Goal: Information Seeking & Learning: Find specific fact

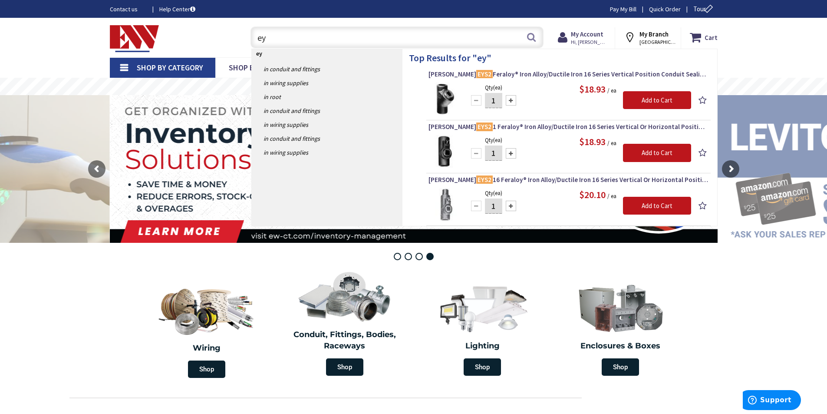
type input "e"
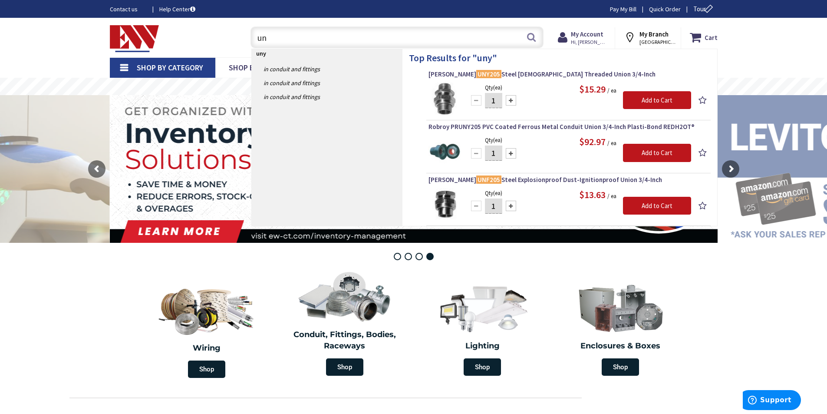
type input "u"
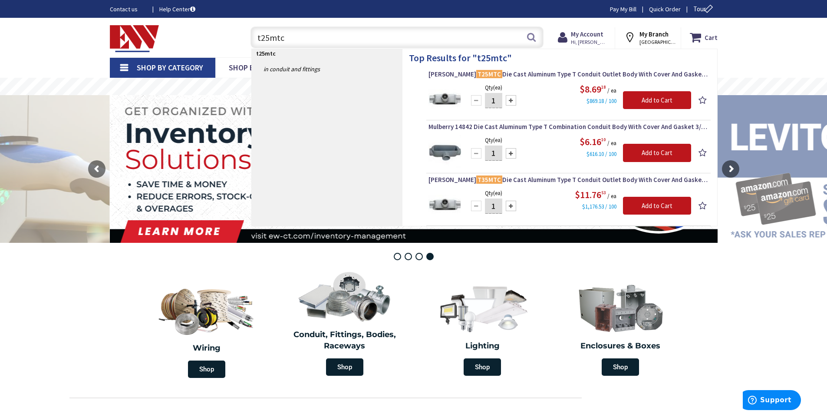
drag, startPoint x: 316, startPoint y: 40, endPoint x: 233, endPoint y: 38, distance: 82.9
click at [239, 40] on div "Toggle Nav t25mtc t25mtc Search Cart My Cart Close You have no items in your sh…" at bounding box center [413, 37] width 621 height 29
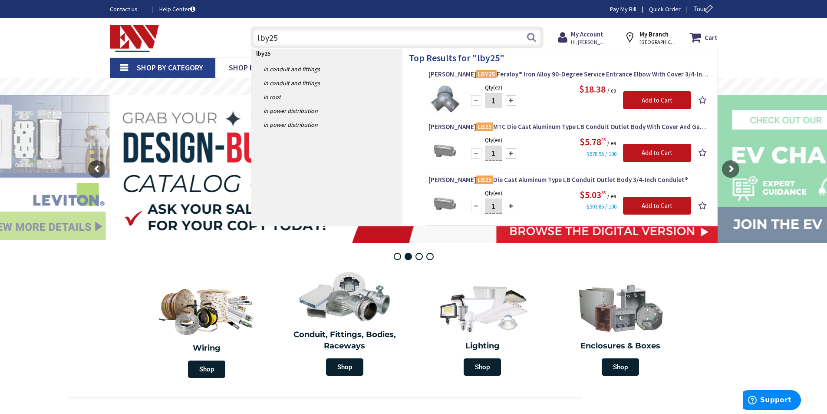
type input "lby25"
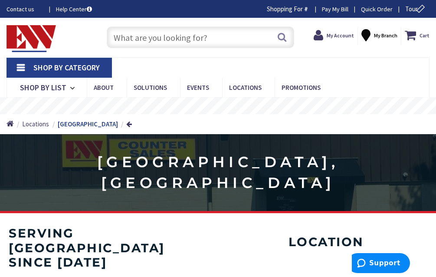
click at [194, 40] on input "text" at bounding box center [201, 37] width 188 height 22
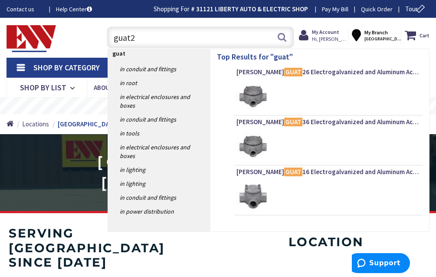
type input "guat26"
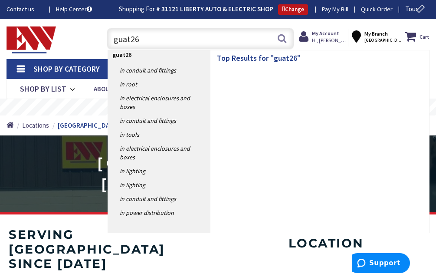
type input "Harley Ct, [GEOGRAPHIC_DATA], [GEOGRAPHIC_DATA], [GEOGRAPHIC_DATA]"
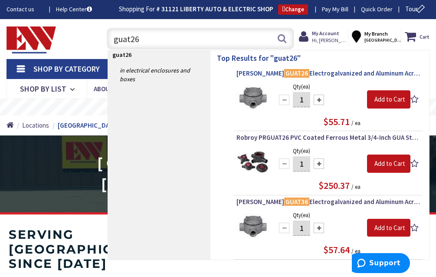
type input "guat26"
click at [317, 73] on span "Crouse-Hinds GUAT26 Electrogalvanized and Aluminum Acrylic Paint Feraloy® Iron …" at bounding box center [329, 73] width 184 height 9
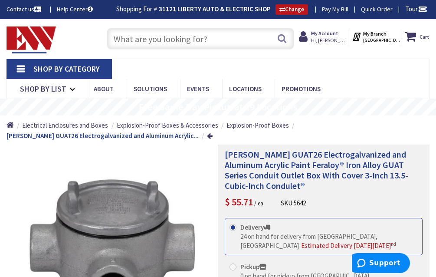
click at [210, 40] on input "text" at bounding box center [201, 39] width 188 height 22
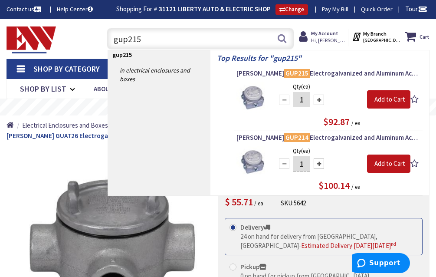
drag, startPoint x: 166, startPoint y: 40, endPoint x: 78, endPoint y: 34, distance: 88.8
click at [81, 35] on div "Toggle Nav gup215 gup215 Search Cart My Cart Close" at bounding box center [218, 38] width 436 height 29
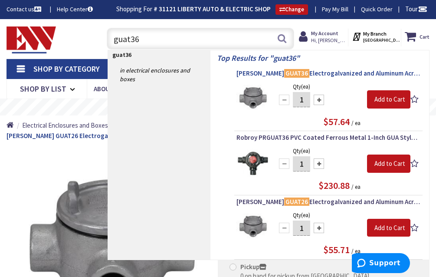
type input "guat36"
click at [308, 75] on span "Crouse-Hinds GUAT36 Electrogalvanized and Aluminum Acrylic Paint Feraloy® Iron …" at bounding box center [329, 73] width 184 height 9
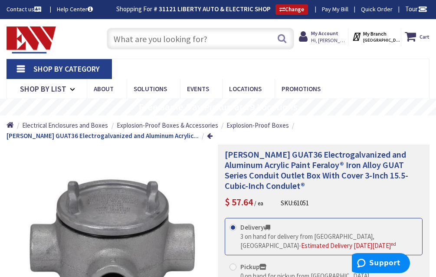
click at [180, 37] on input "text" at bounding box center [201, 39] width 188 height 22
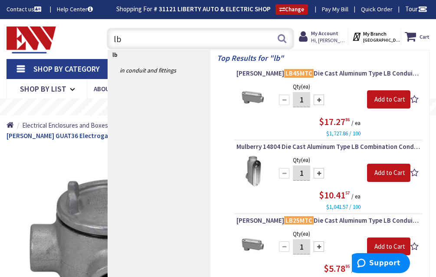
type input "l"
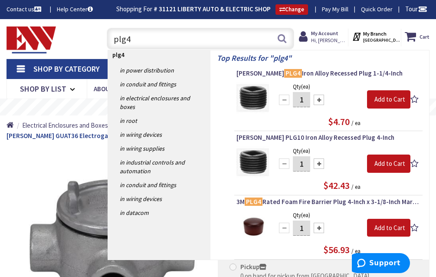
drag, startPoint x: 131, startPoint y: 41, endPoint x: 36, endPoint y: 52, distance: 95.7
click at [37, 53] on div "Toggle Nav plg4 plg4 Search Cart My Cart Close You have no items in your shoppi…" at bounding box center [218, 38] width 436 height 29
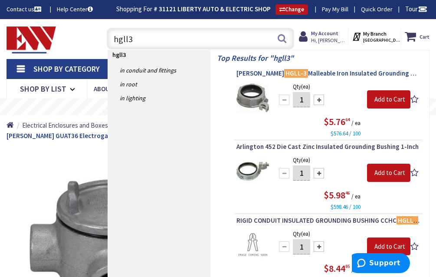
type input "hgll3"
click at [330, 76] on span "Crouse-Hinds HGLL-3 Malleable Iron Insulated Grounding Bushing 1-Inch" at bounding box center [329, 73] width 184 height 9
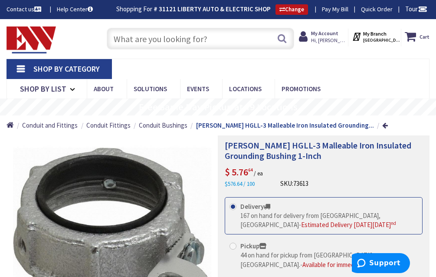
click at [207, 39] on input "text" at bounding box center [201, 39] width 188 height 22
type input "g"
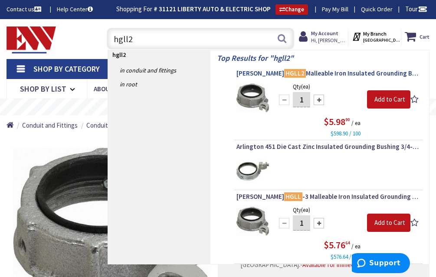
type input "hgll2"
click at [339, 74] on span "Crouse-Hinds HGLL2 Malleable Iron Insulated Grounding Bushing 3/4-Inch" at bounding box center [329, 73] width 184 height 9
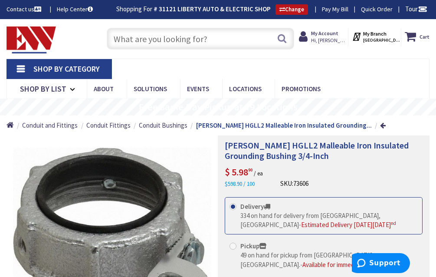
click at [218, 37] on input "text" at bounding box center [201, 39] width 188 height 22
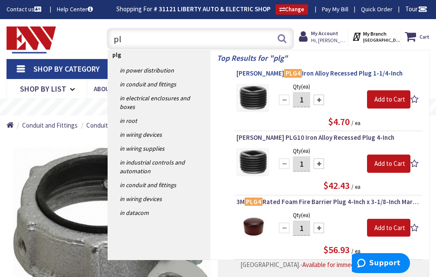
type input "p"
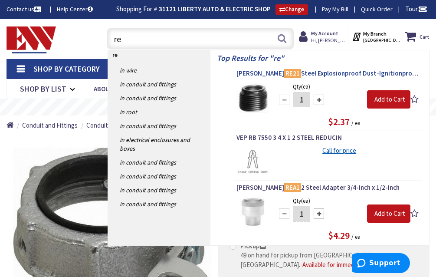
type input "r"
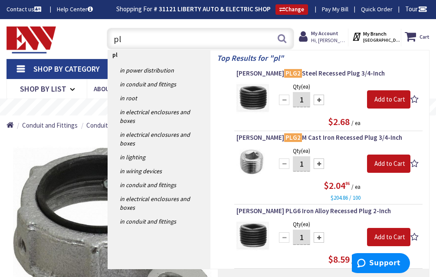
type input "p"
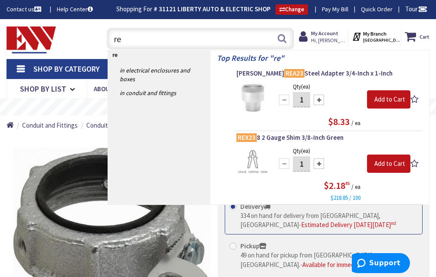
type input "r"
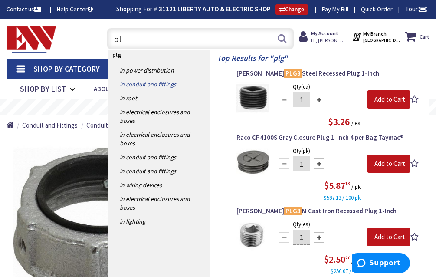
type input "p"
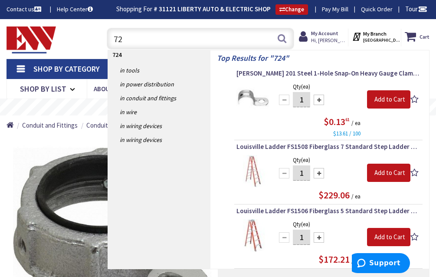
type input "7"
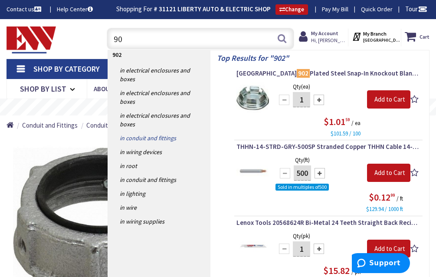
type input "9"
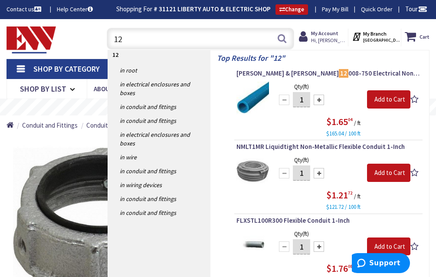
type input "1"
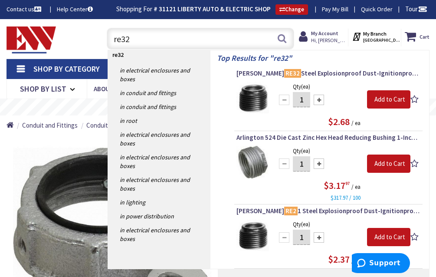
type input "re32"
